Goal: Task Accomplishment & Management: Manage account settings

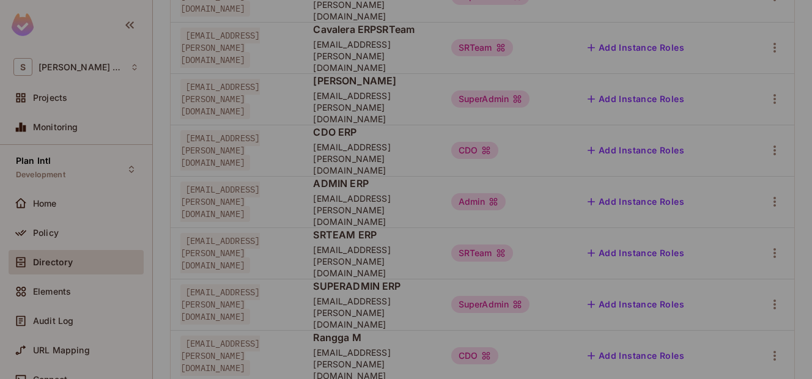
scroll to position [314, 0]
click at [768, 245] on icon "button" at bounding box center [775, 252] width 15 height 15
click at [697, 224] on div "Edit Attributes" at bounding box center [723, 225] width 61 height 12
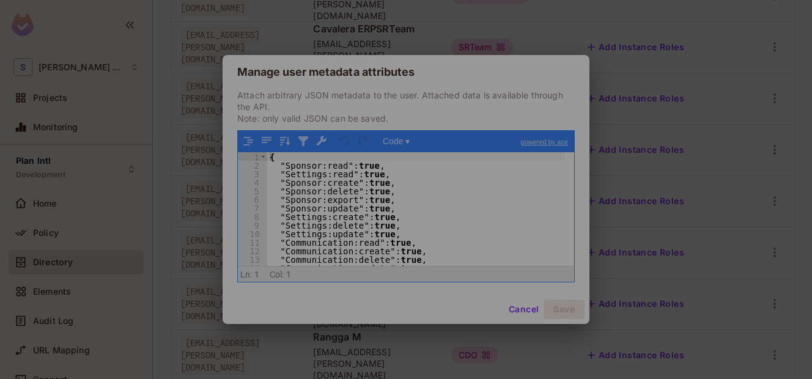
click at [355, 200] on div "{ "Sponsor:read" : true , "Settings:read" : true , "Sponsor:create" : true , "S…" at bounding box center [416, 217] width 298 height 131
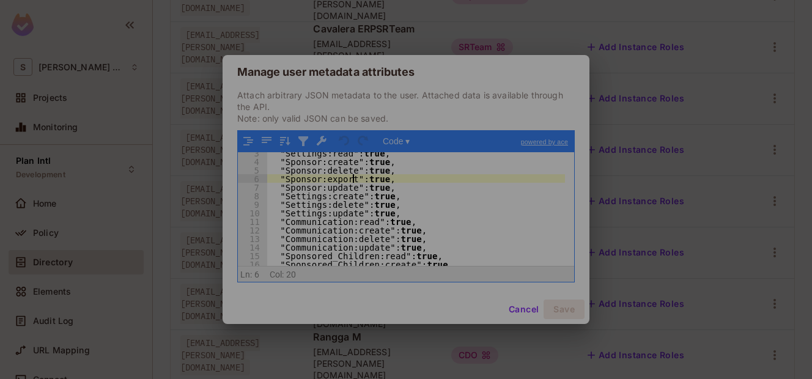
scroll to position [0, 0]
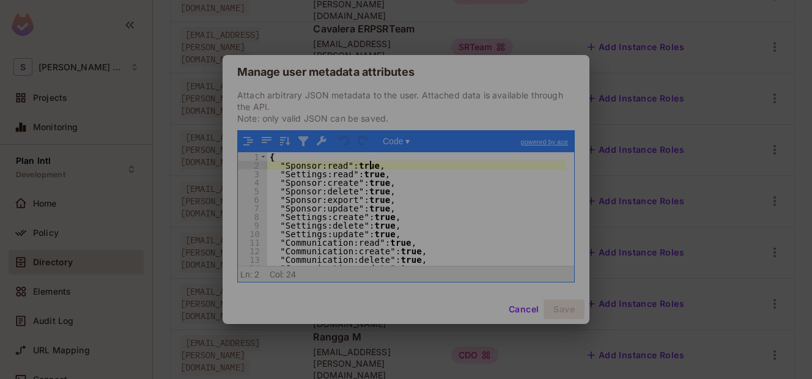
click at [384, 164] on div "{ "Sponsor:read" : true , "Settings:read" : true , "Sponsor:create" : true , "S…" at bounding box center [416, 217] width 298 height 131
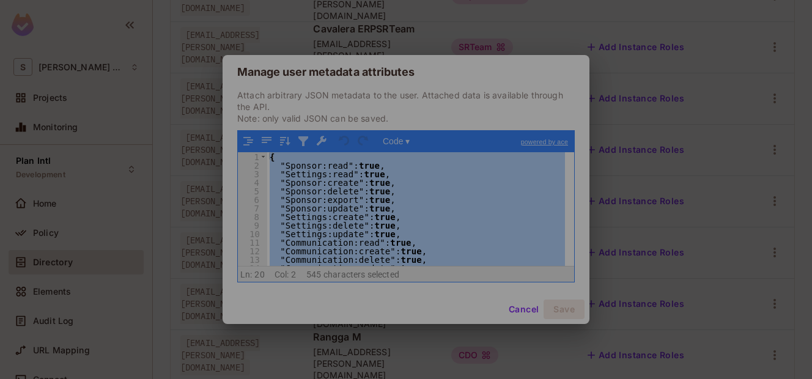
click at [629, 43] on div "Manage user metadata attributes Attach arbitrary JSON metadata to the user. Att…" at bounding box center [406, 189] width 812 height 379
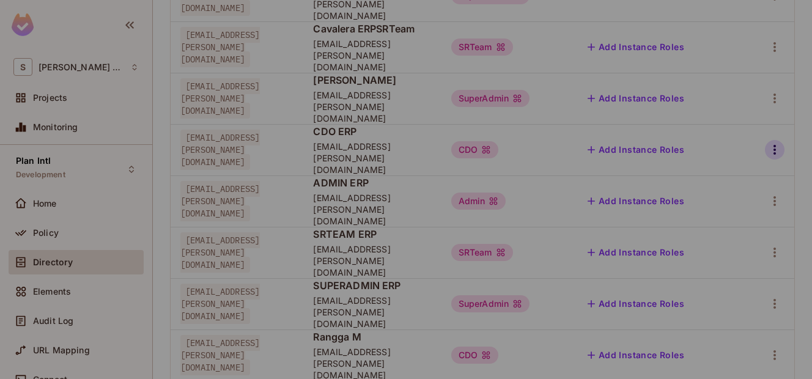
click at [768, 143] on icon "button" at bounding box center [775, 150] width 15 height 15
click at [740, 139] on div "Edit Attributes" at bounding box center [723, 144] width 61 height 12
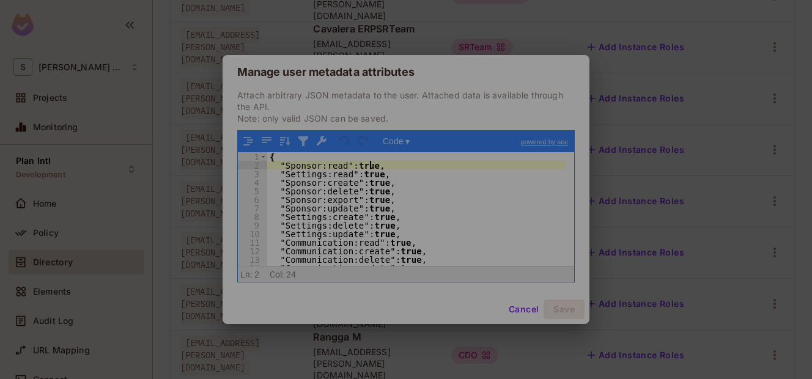
click at [390, 169] on div "{ "Sponsor:read" : true , "Settings:read" : true , "Sponsor:create" : true , "S…" at bounding box center [416, 217] width 298 height 131
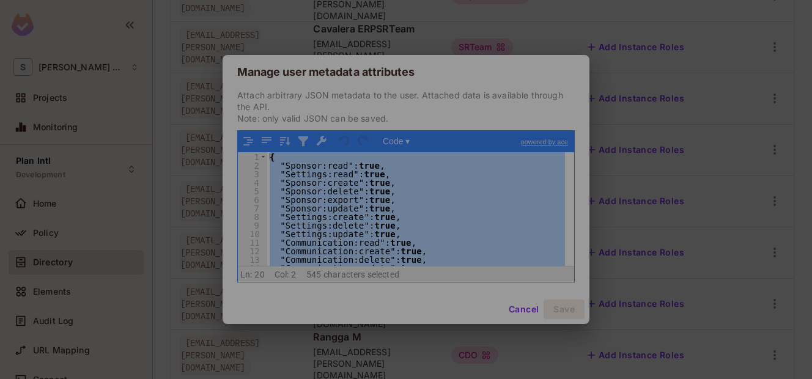
click at [628, 84] on div "Manage user metadata attributes Attach arbitrary JSON metadata to the user. Att…" at bounding box center [406, 189] width 812 height 379
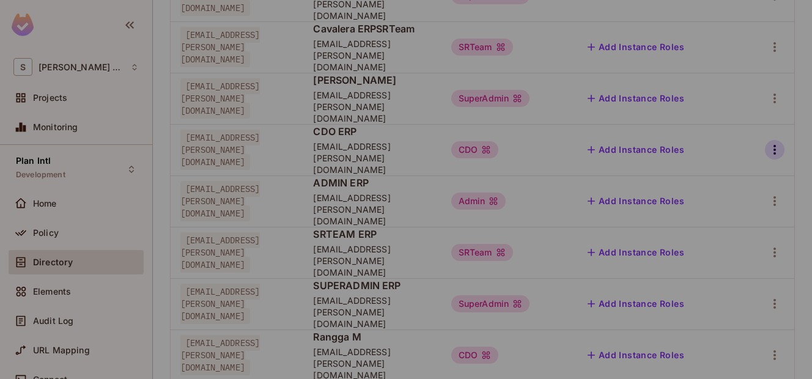
click at [768, 143] on icon "button" at bounding box center [775, 150] width 15 height 15
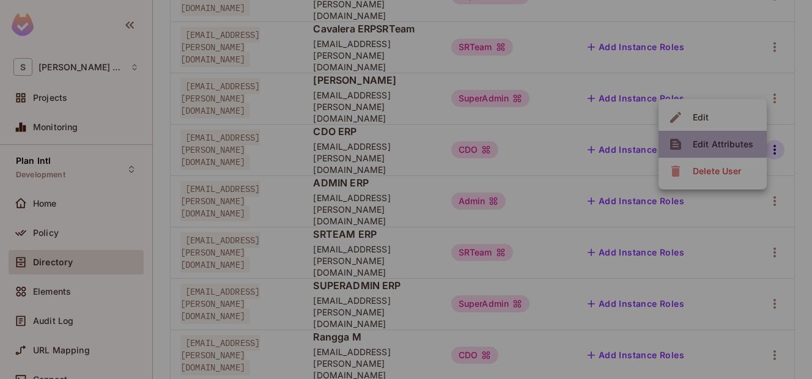
click at [728, 144] on div "Edit Attributes" at bounding box center [723, 144] width 61 height 12
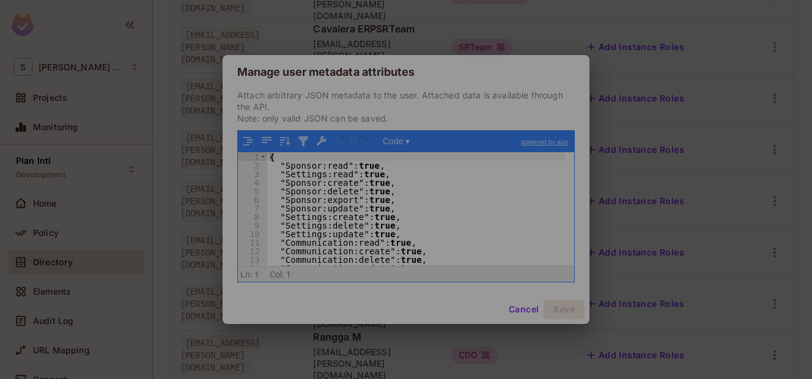
click at [462, 185] on div "{ "Sponsor:read" : true , "Settings:read" : true , "Sponsor:create" : true , "S…" at bounding box center [416, 217] width 298 height 131
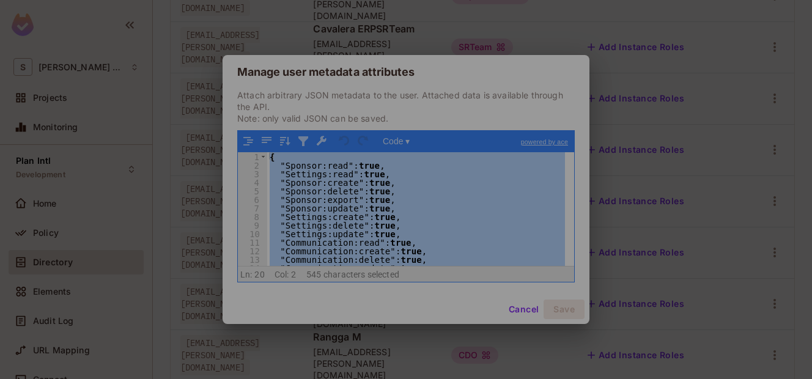
click at [634, 66] on div "Manage user metadata attributes Attach arbitrary JSON metadata to the user. Att…" at bounding box center [406, 189] width 812 height 379
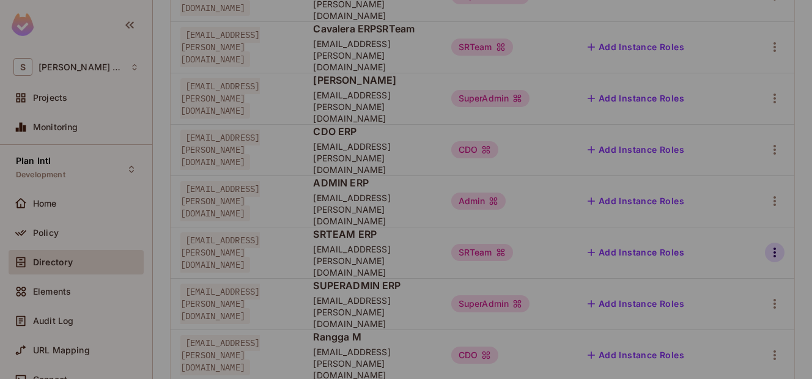
click at [768, 245] on icon "button" at bounding box center [775, 252] width 15 height 15
click at [749, 223] on div "Edit Attributes" at bounding box center [723, 225] width 61 height 12
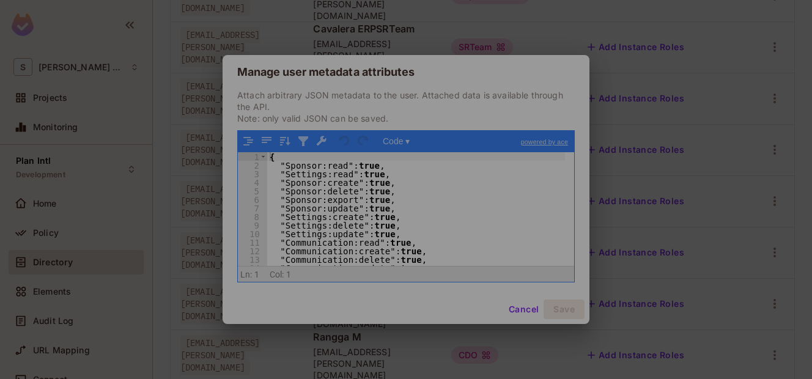
click at [487, 200] on div "{ "Sponsor:read" : true , "Settings:read" : true , "Sponsor:create" : true , "S…" at bounding box center [416, 217] width 298 height 131
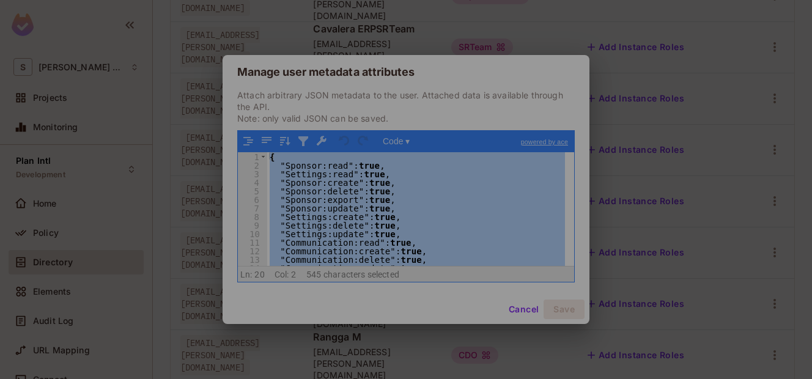
click at [541, 11] on div "Manage user metadata attributes Attach arbitrary JSON metadata to the user. Att…" at bounding box center [406, 189] width 812 height 379
